Goal: Find specific fact: Find specific fact

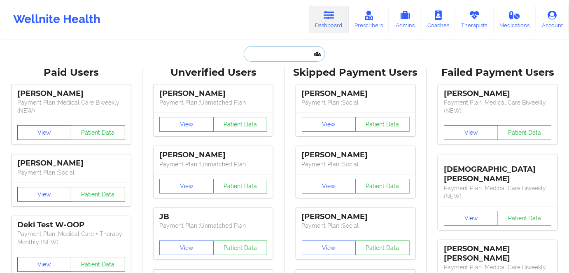
click at [268, 49] on input "text" at bounding box center [285, 54] width 82 height 16
paste input "[PERSON_NAME]"
type input "[PERSON_NAME]"
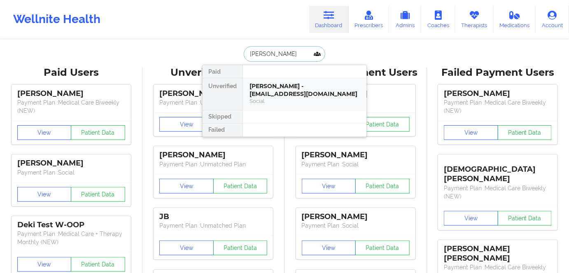
click at [274, 88] on div "[PERSON_NAME] - [EMAIL_ADDRESS][DOMAIN_NAME]" at bounding box center [305, 89] width 110 height 15
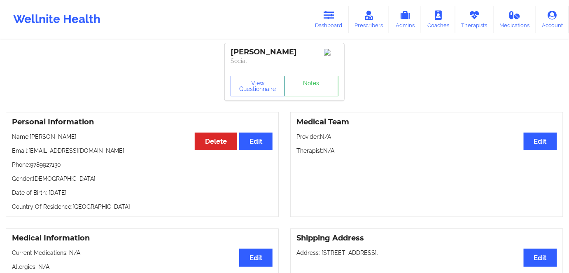
click at [91, 196] on p "Date of Birth: [DEMOGRAPHIC_DATA]" at bounding box center [142, 193] width 261 height 8
click at [92, 196] on p "Date of Birth: [DEMOGRAPHIC_DATA]" at bounding box center [142, 193] width 261 height 8
copy p "1982"
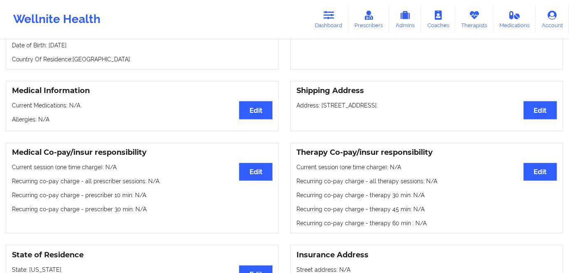
scroll to position [75, 0]
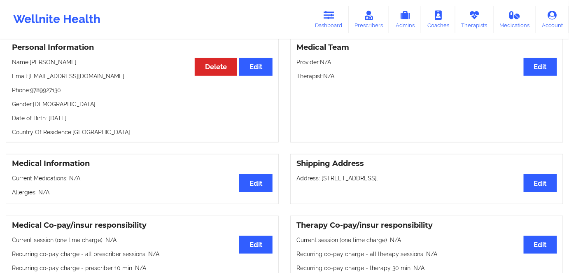
click at [105, 129] on div "Personal Information Edit Delete Name: [PERSON_NAME] Email: [EMAIL_ADDRESS][DOM…" at bounding box center [142, 89] width 273 height 105
drag, startPoint x: 90, startPoint y: 115, endPoint x: 158, endPoint y: 64, distance: 84.8
click at [49, 116] on div "Personal Information Edit Delete Name: [PERSON_NAME] Email: [EMAIL_ADDRESS][DOM…" at bounding box center [142, 89] width 273 height 105
copy p "[DATE]"
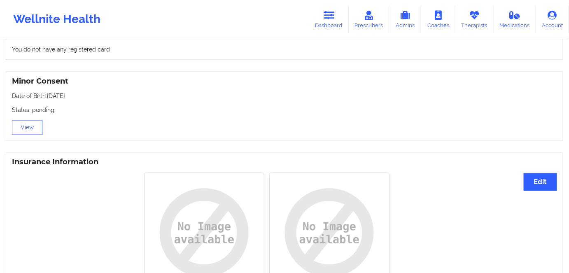
scroll to position [397, 0]
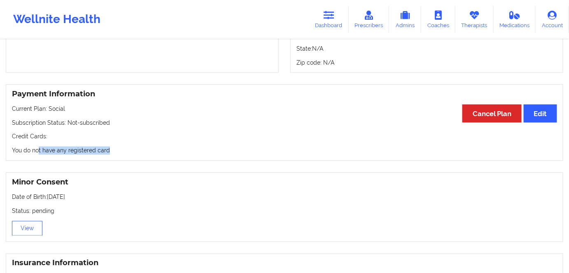
drag, startPoint x: 117, startPoint y: 145, endPoint x: 21, endPoint y: 148, distance: 96.8
click at [21, 144] on div "Payment Information Edit Cancel Plan Current Plan: Social Subscription Status: …" at bounding box center [285, 122] width 558 height 77
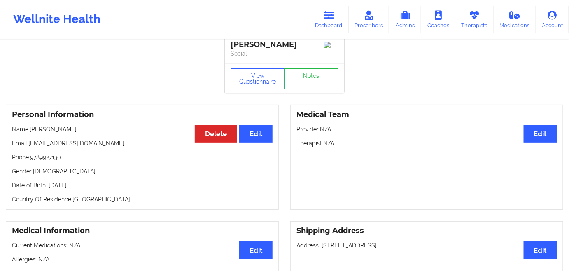
scroll to position [0, 0]
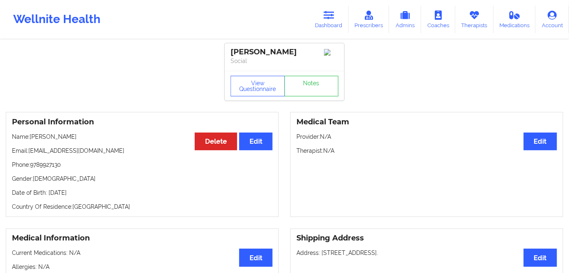
drag, startPoint x: 95, startPoint y: 198, endPoint x: 117, endPoint y: 187, distance: 24.5
click at [93, 197] on p "Date of Birth: [DEMOGRAPHIC_DATA]" at bounding box center [142, 193] width 261 height 8
click at [332, 15] on icon at bounding box center [329, 15] width 11 height 9
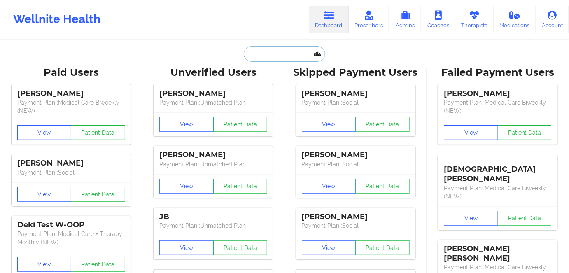
click at [274, 54] on input "text" at bounding box center [285, 54] width 82 height 16
paste input "[PERSON_NAME]"
type input "[PERSON_NAME]"
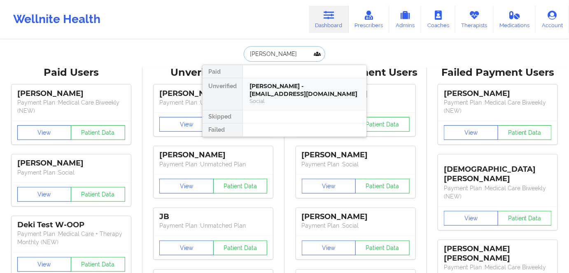
click at [282, 98] on div "Social" at bounding box center [305, 101] width 110 height 7
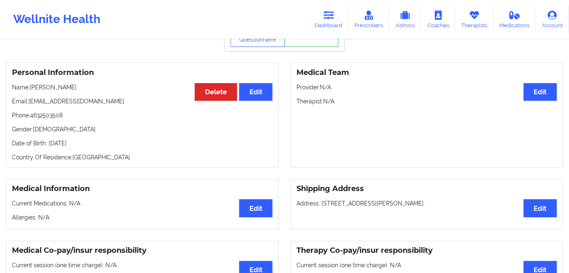
scroll to position [37, 0]
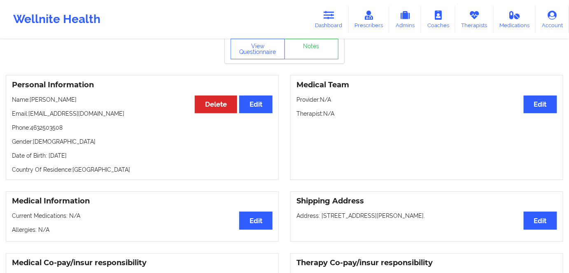
click at [91, 159] on p "Date of Birth: [DEMOGRAPHIC_DATA]" at bounding box center [142, 156] width 261 height 8
copy p "1983"
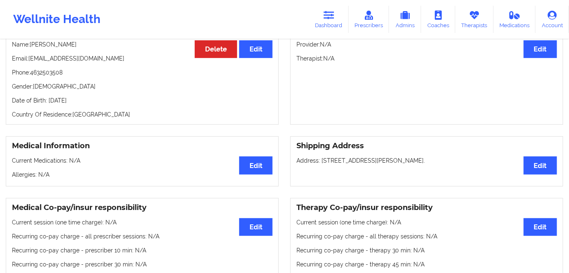
scroll to position [75, 0]
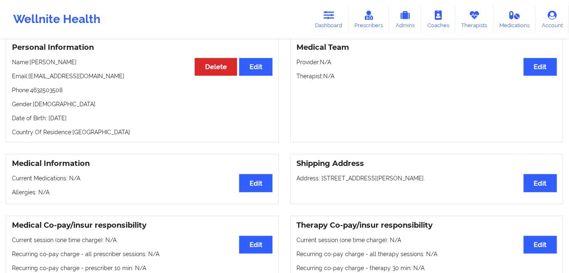
drag, startPoint x: 118, startPoint y: 124, endPoint x: 106, endPoint y: 125, distance: 11.5
click at [117, 125] on div "Personal Information Edit Delete Name: [PERSON_NAME] Email: [EMAIL_ADDRESS][DOM…" at bounding box center [142, 89] width 273 height 105
drag, startPoint x: 100, startPoint y: 121, endPoint x: 48, endPoint y: 119, distance: 51.9
click at [48, 119] on p "Date of Birth: [DEMOGRAPHIC_DATA]" at bounding box center [142, 118] width 261 height 8
copy p "[DATE]"
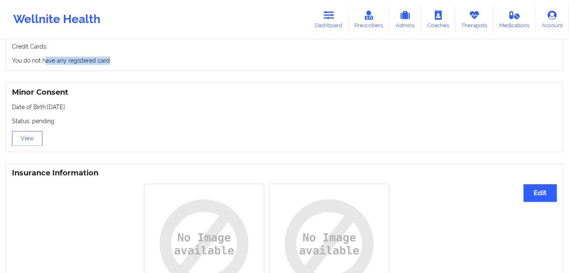
drag, startPoint x: 44, startPoint y: 62, endPoint x: 9, endPoint y: 87, distance: 42.5
click at [22, 67] on div "Payment Information Edit Cancel Plan Current Plan: Social Subscription Status: …" at bounding box center [285, 33] width 558 height 77
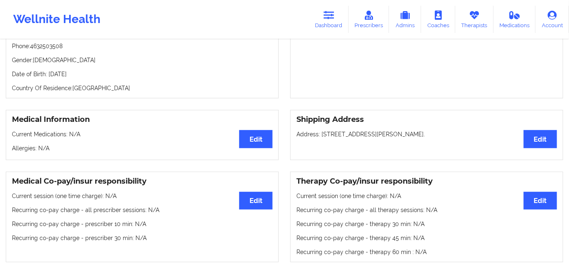
scroll to position [112, 0]
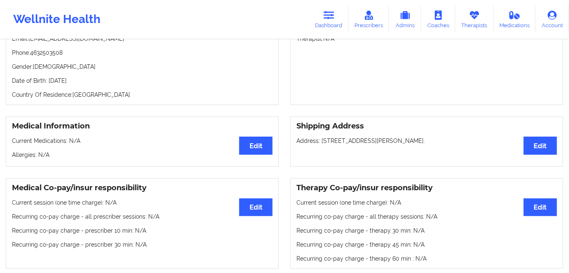
drag, startPoint x: 77, startPoint y: 74, endPoint x: 58, endPoint y: 73, distance: 19.4
click at [39, 79] on div "Personal Information Edit Delete Name: [PERSON_NAME] Email: [EMAIL_ADDRESS][DOM…" at bounding box center [142, 52] width 273 height 105
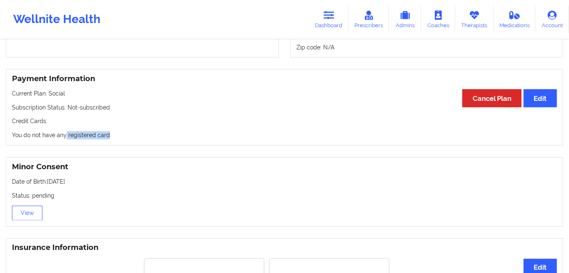
drag, startPoint x: 66, startPoint y: 143, endPoint x: 19, endPoint y: 143, distance: 47.0
click at [14, 146] on div "Payment Information Edit Cancel Plan Current Plan: Social Subscription Status: …" at bounding box center [285, 107] width 558 height 77
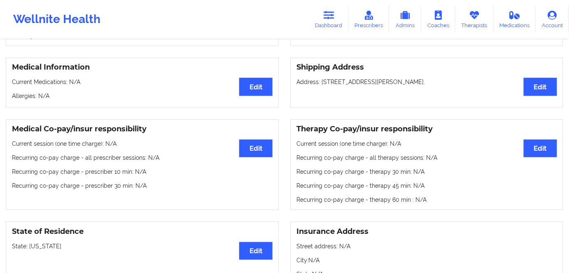
scroll to position [75, 0]
